Goal: Browse casually

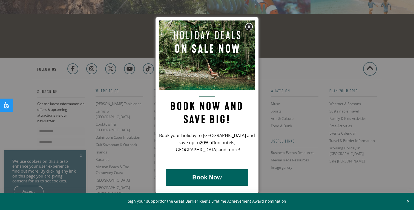
scroll to position [1387, 0]
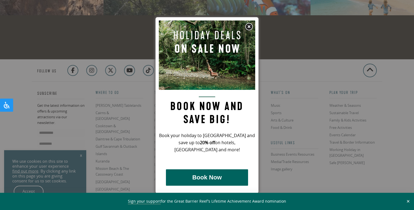
click at [249, 24] on img at bounding box center [249, 27] width 8 height 8
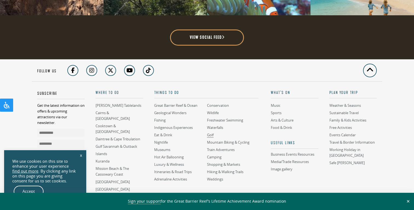
scroll to position [1427, 0]
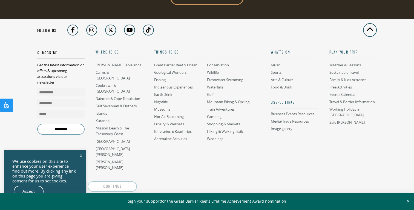
click at [22, 190] on link "Accept" at bounding box center [29, 191] width 30 height 11
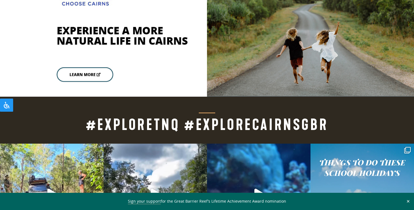
scroll to position [1109, 0]
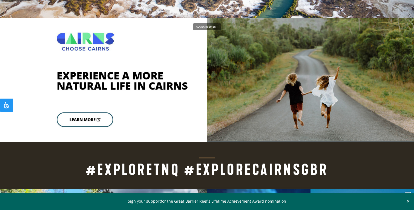
click at [407, 204] on button "✕" at bounding box center [408, 201] width 6 height 5
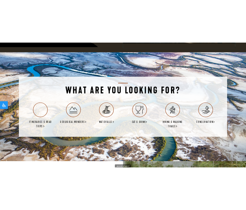
scroll to position [945, 0]
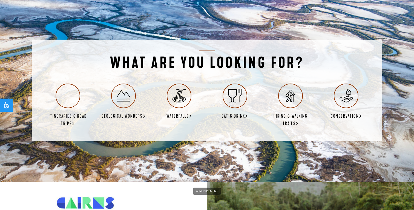
click at [296, 149] on img at bounding box center [207, 90] width 414 height 183
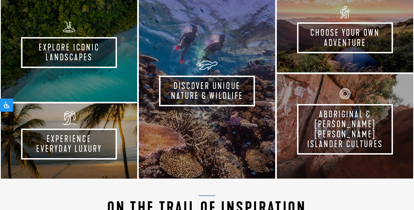
scroll to position [292, 0]
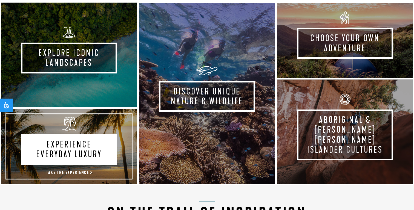
click at [90, 154] on link "Experience Everyday Luxury Take the experience" at bounding box center [69, 146] width 138 height 77
